Goal: Task Accomplishment & Management: Manage account settings

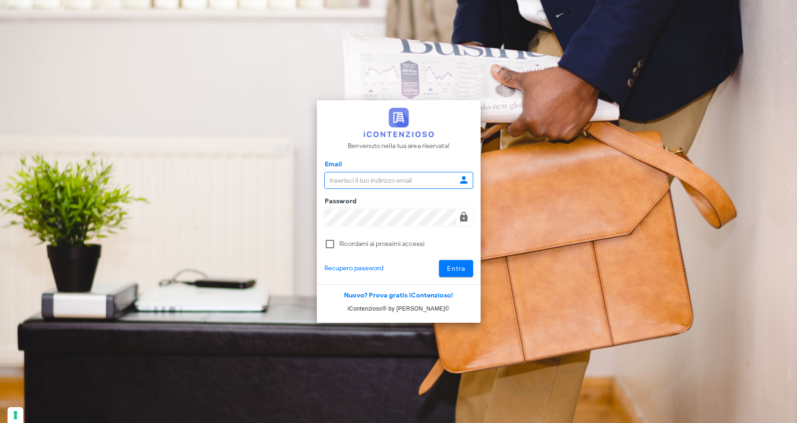
type input "[EMAIL_ADDRESS][DOMAIN_NAME]"
click at [464, 275] on button "Entra" at bounding box center [456, 268] width 34 height 17
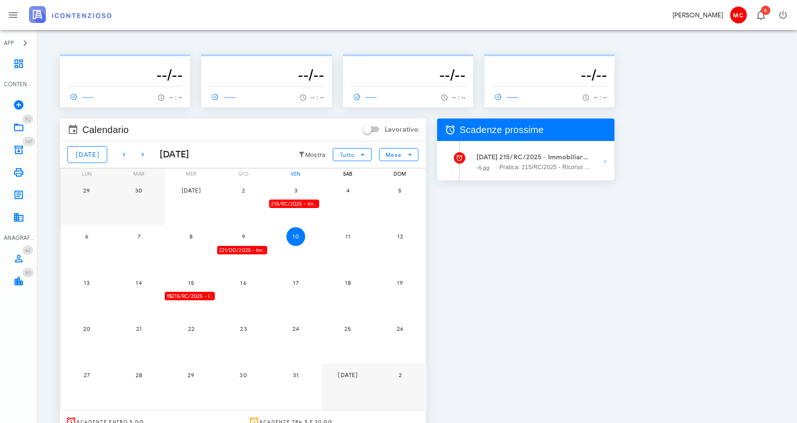
click at [257, 251] on div "221/DD/2025 - Investire Sgr Spa - Depositare i documenti processuali" at bounding box center [242, 250] width 50 height 9
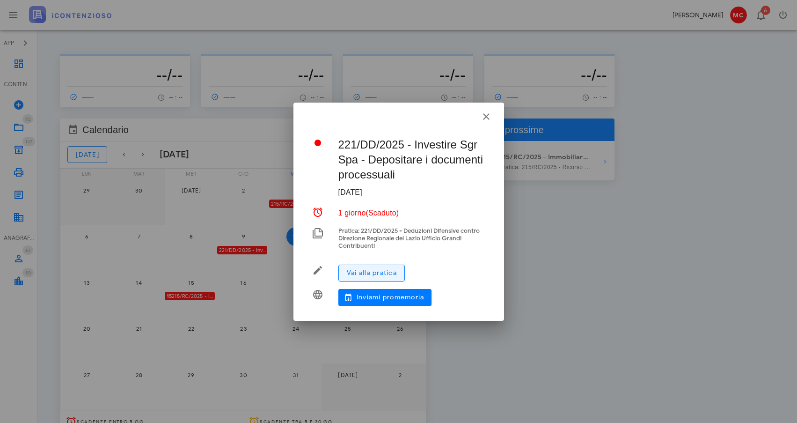
click at [386, 275] on span "Vai alla pratica" at bounding box center [371, 273] width 51 height 8
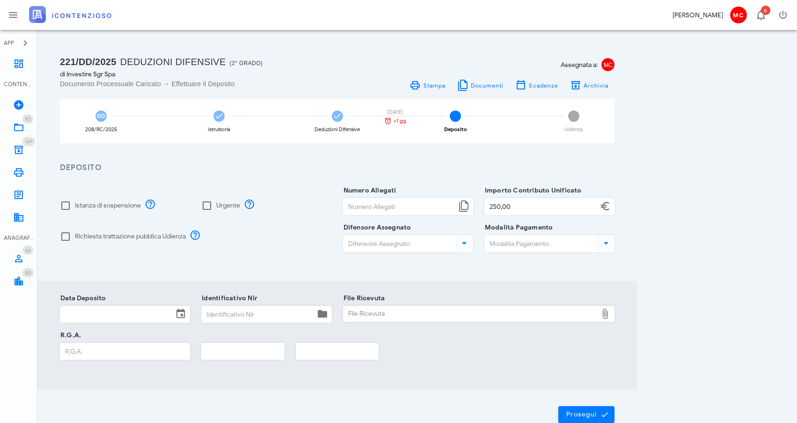
click at [182, 311] on icon at bounding box center [180, 313] width 11 height 11
click at [156, 315] on input "Data Deposito" at bounding box center [116, 314] width 113 height 16
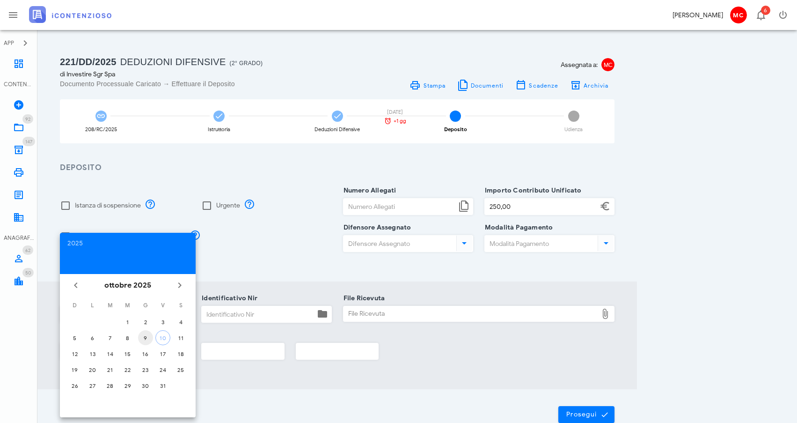
click at [147, 339] on div "9" at bounding box center [145, 337] width 15 height 7
type input "09/10/2025"
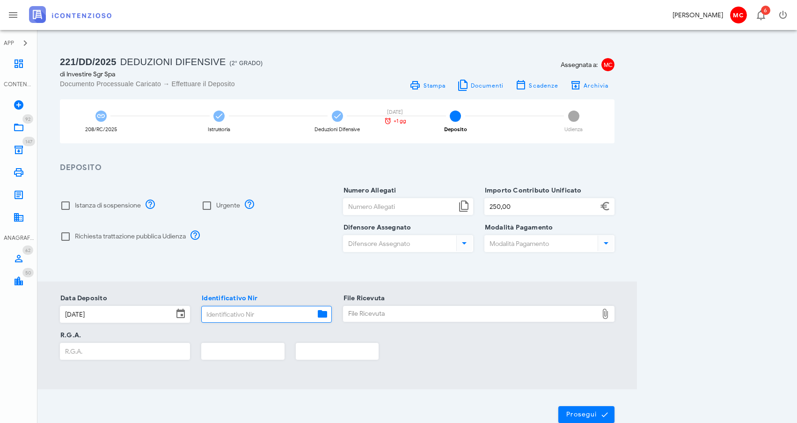
click at [279, 315] on input "Identificativo Nir" at bounding box center [258, 314] width 113 height 16
paste input "D-3714301/2025"
type input "D-3714301/2025"
click at [559, 318] on div "File Ricevuta" at bounding box center [471, 313] width 255 height 15
type input "C:\fakepath\POSTA CERTIFICATA Atti successivi al deposito con ricevuta 25100911…"
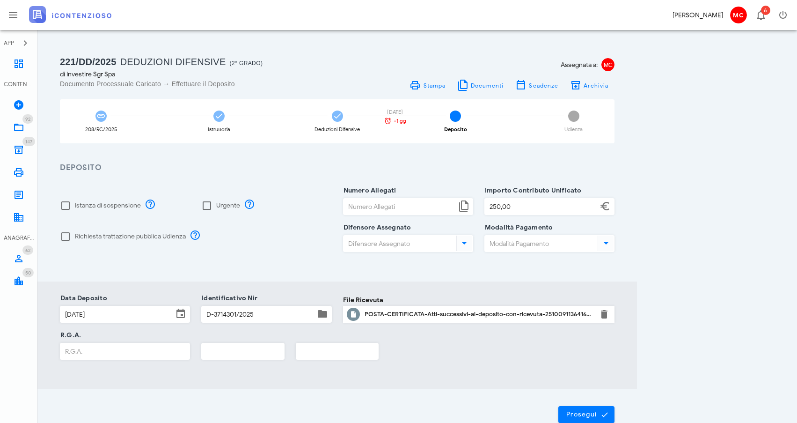
click at [134, 355] on input "R.G.A." at bounding box center [124, 351] width 129 height 16
type input "3714"
click at [224, 349] on input "text" at bounding box center [243, 351] width 82 height 16
type input "2025"
click at [609, 409] on button "Prosegui" at bounding box center [586, 414] width 56 height 17
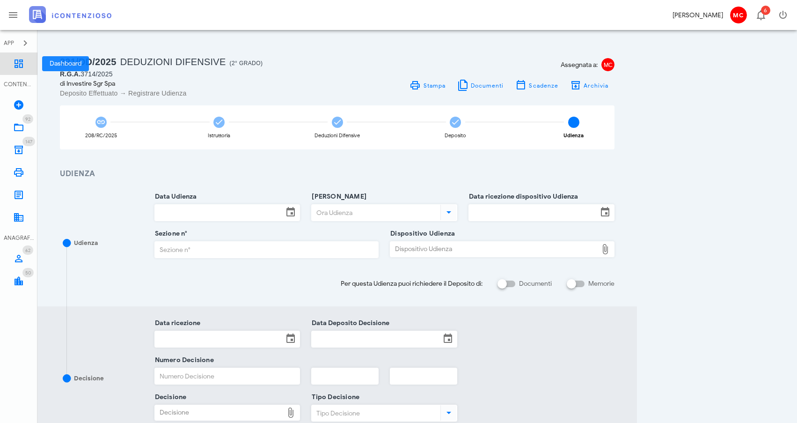
click at [15, 59] on icon at bounding box center [18, 63] width 11 height 11
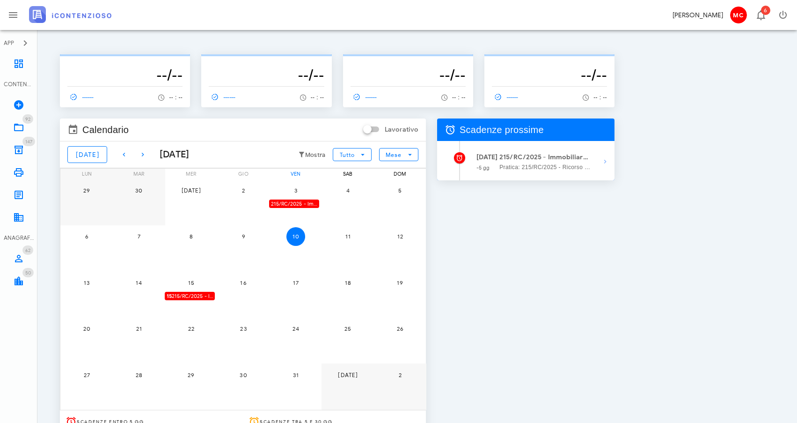
click at [305, 206] on div "215/RC/2025 - Immobiliare Veledil Prima S.r.l. in liquidazione - Invio Memorie …" at bounding box center [294, 203] width 50 height 9
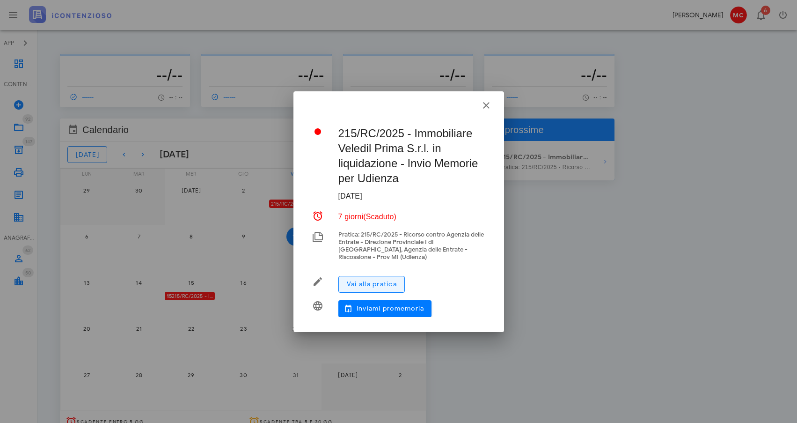
click at [391, 280] on span "Vai alla pratica" at bounding box center [371, 284] width 51 height 8
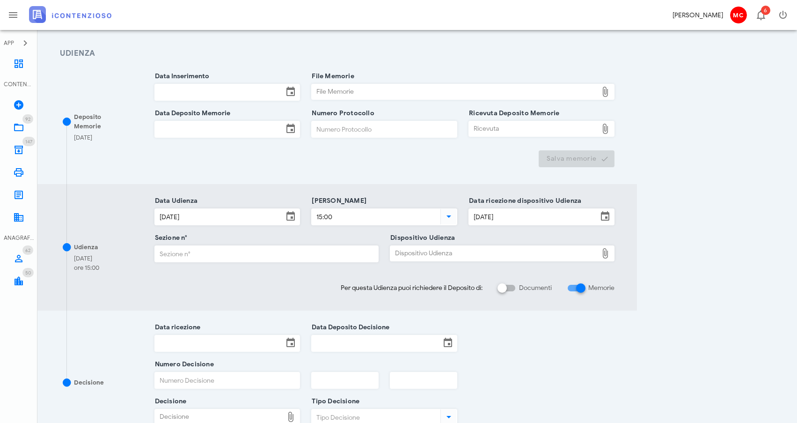
scroll to position [121, 0]
click at [581, 287] on div at bounding box center [581, 287] width 16 height 16
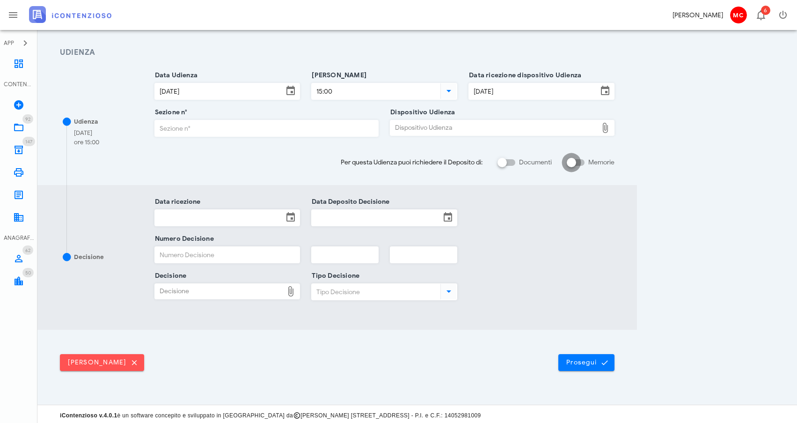
checkbox input "false"
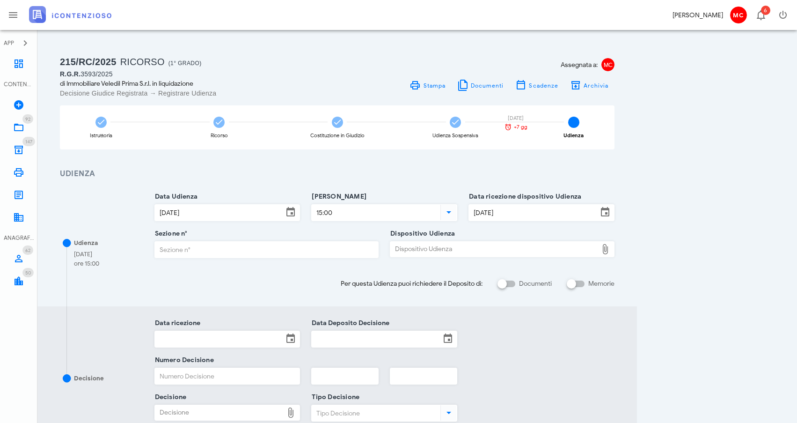
scroll to position [0, 0]
click at [16, 66] on icon at bounding box center [18, 63] width 11 height 11
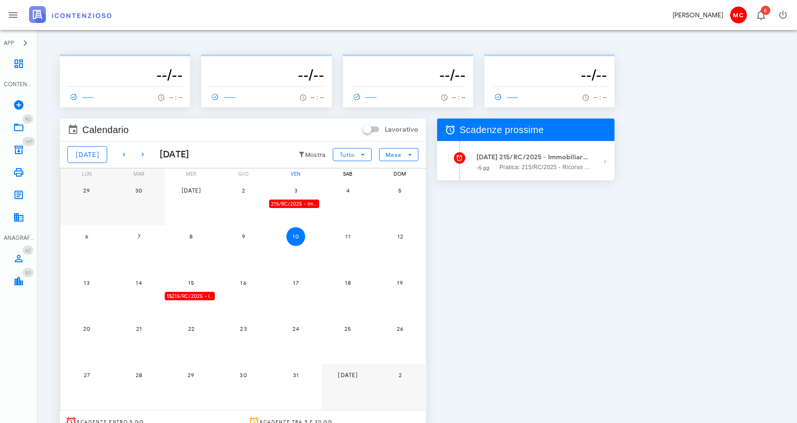
click at [309, 205] on div "215/RC/2025 - Immobiliare Veledil Prima S.r.l. in liquidazione - Invio Memorie …" at bounding box center [294, 203] width 50 height 9
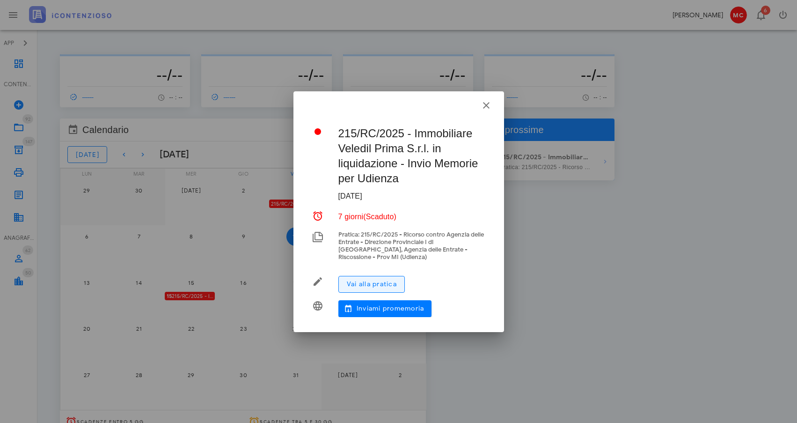
click at [370, 276] on button "Vai alla pratica" at bounding box center [371, 284] width 66 height 17
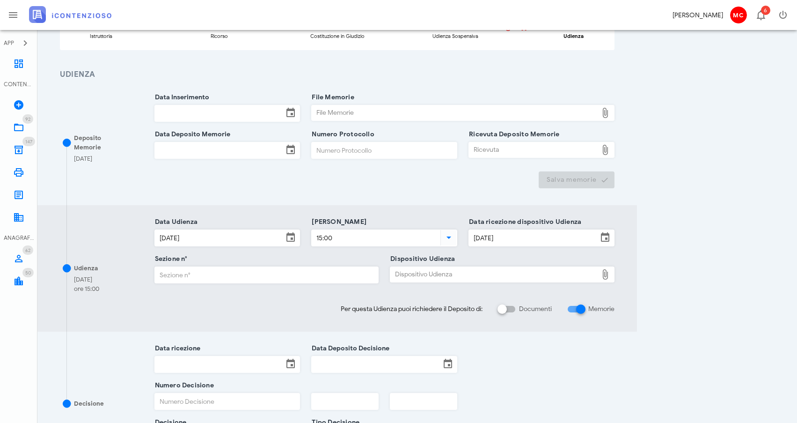
scroll to position [105, 0]
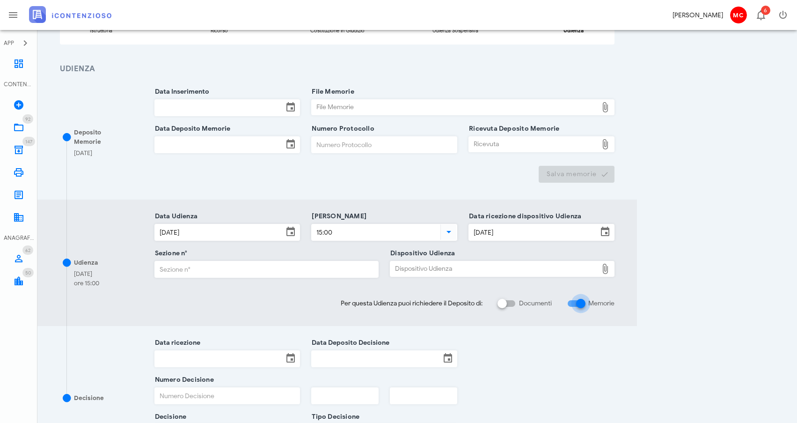
click at [574, 296] on div at bounding box center [581, 303] width 16 height 16
checkbox input "false"
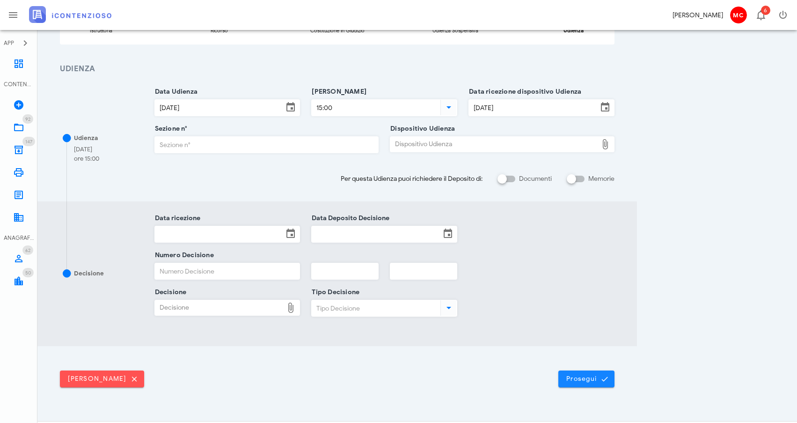
click at [593, 377] on span "Prosegui" at bounding box center [586, 379] width 41 height 8
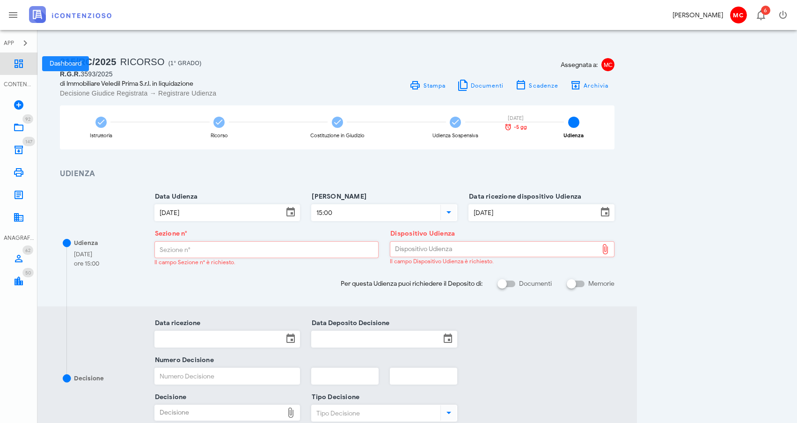
click at [22, 72] on link "Dashboard" at bounding box center [18, 63] width 37 height 22
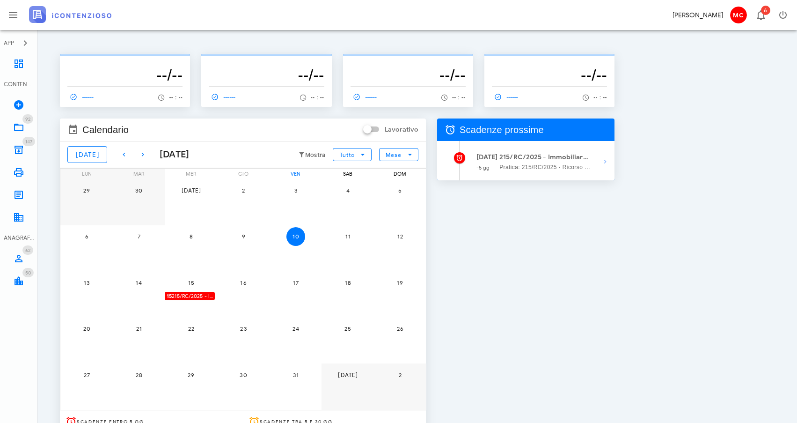
click at [206, 295] on span "15 215/RC/2025 - Immobiliare Veledil Prima S.r.l. in liquidazione - Presentarsi…" at bounding box center [191, 296] width 48 height 9
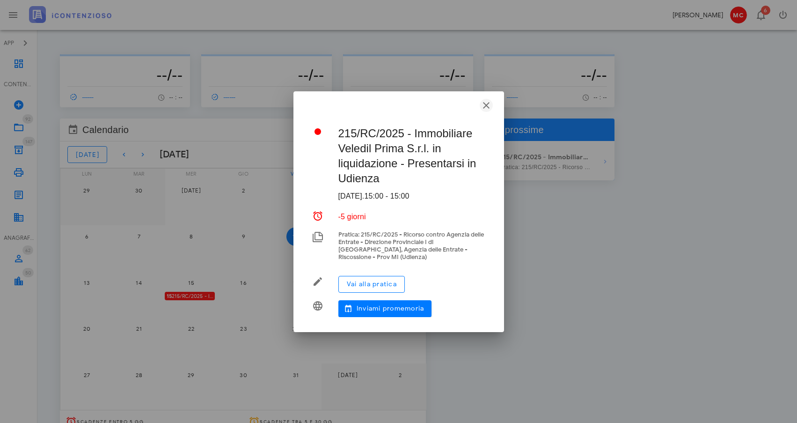
click at [486, 110] on icon "button" at bounding box center [486, 105] width 11 height 11
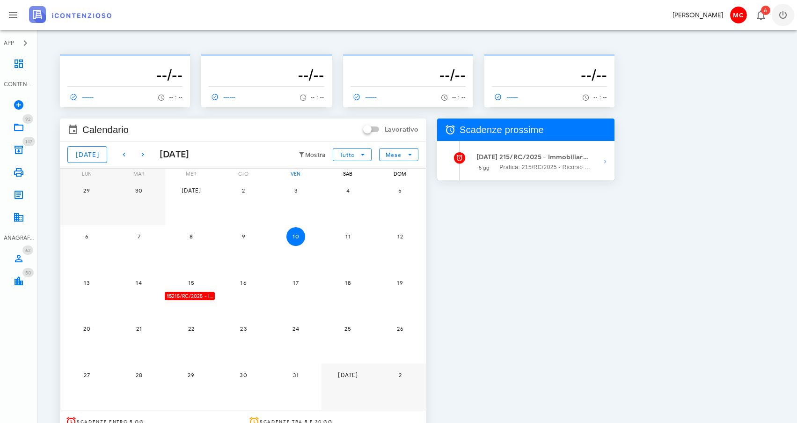
click at [785, 17] on icon "button" at bounding box center [783, 14] width 11 height 11
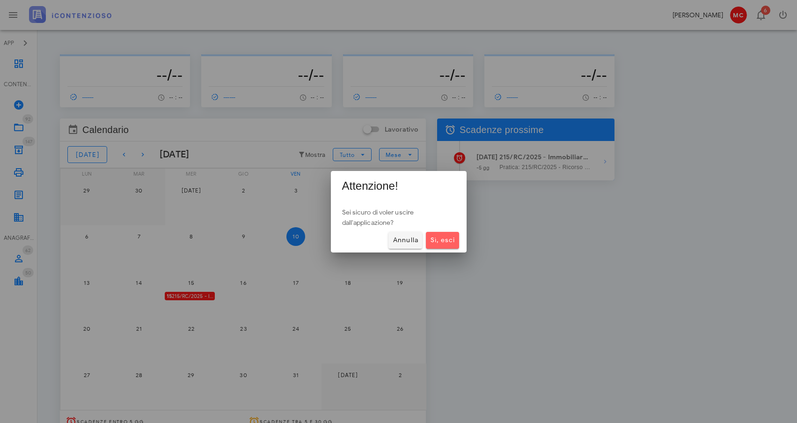
click at [450, 238] on span "Sì, esci" at bounding box center [442, 240] width 25 height 8
